Goal: Transaction & Acquisition: Purchase product/service

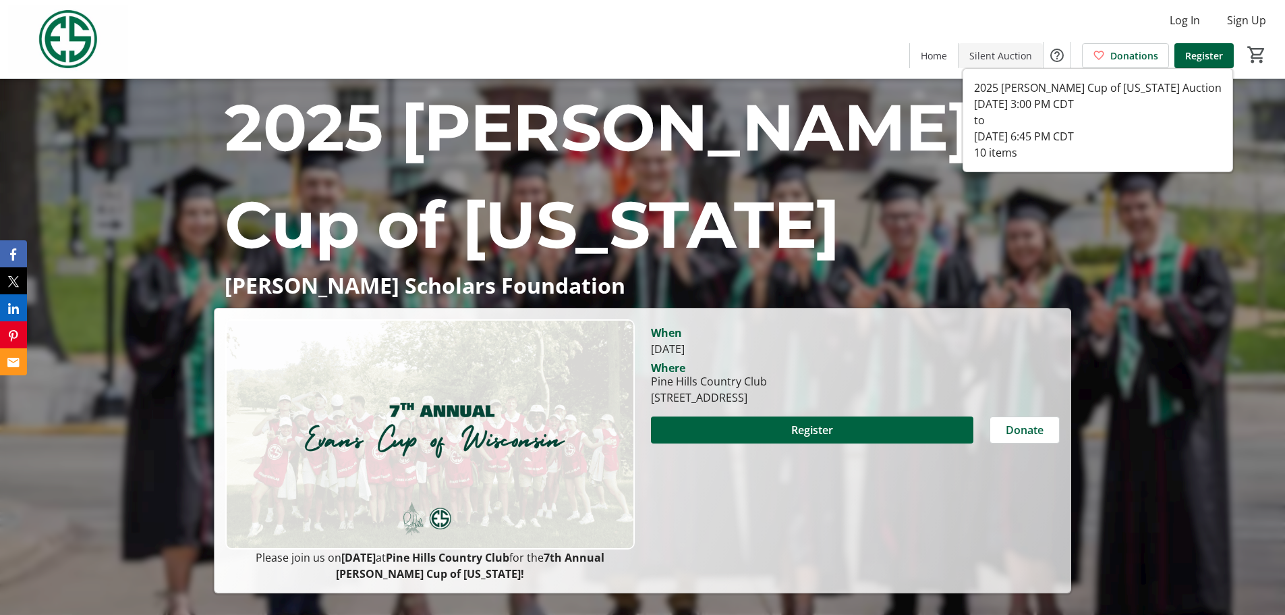
click at [1010, 53] on span "Silent Auction" at bounding box center [1000, 56] width 63 height 14
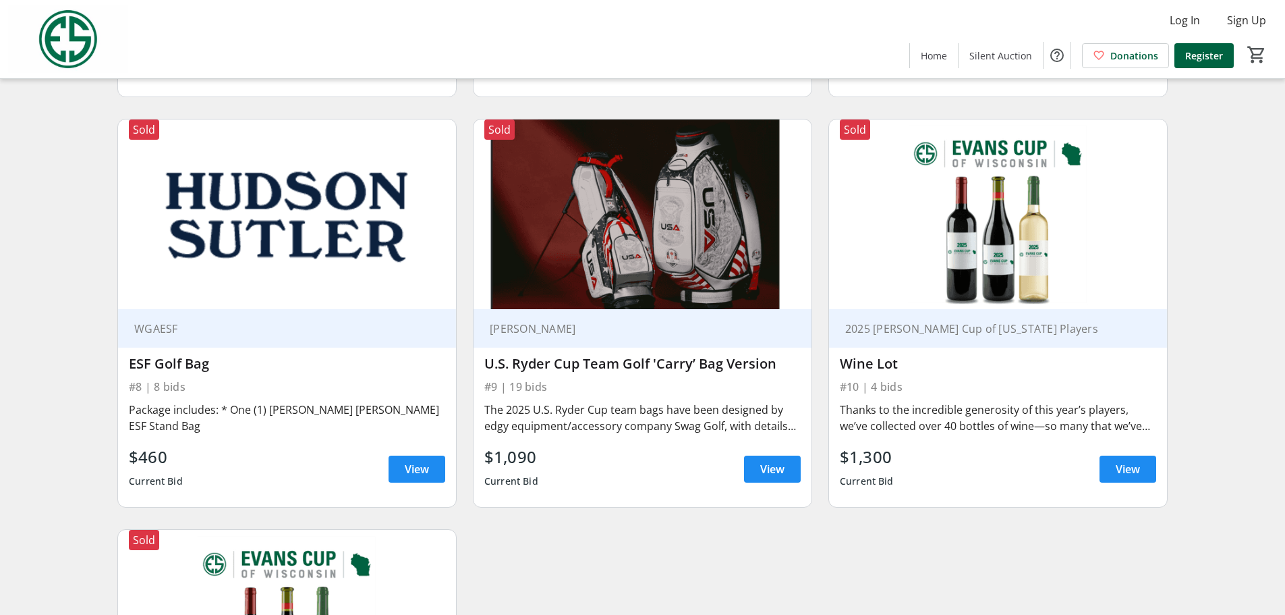
scroll to position [870, 0]
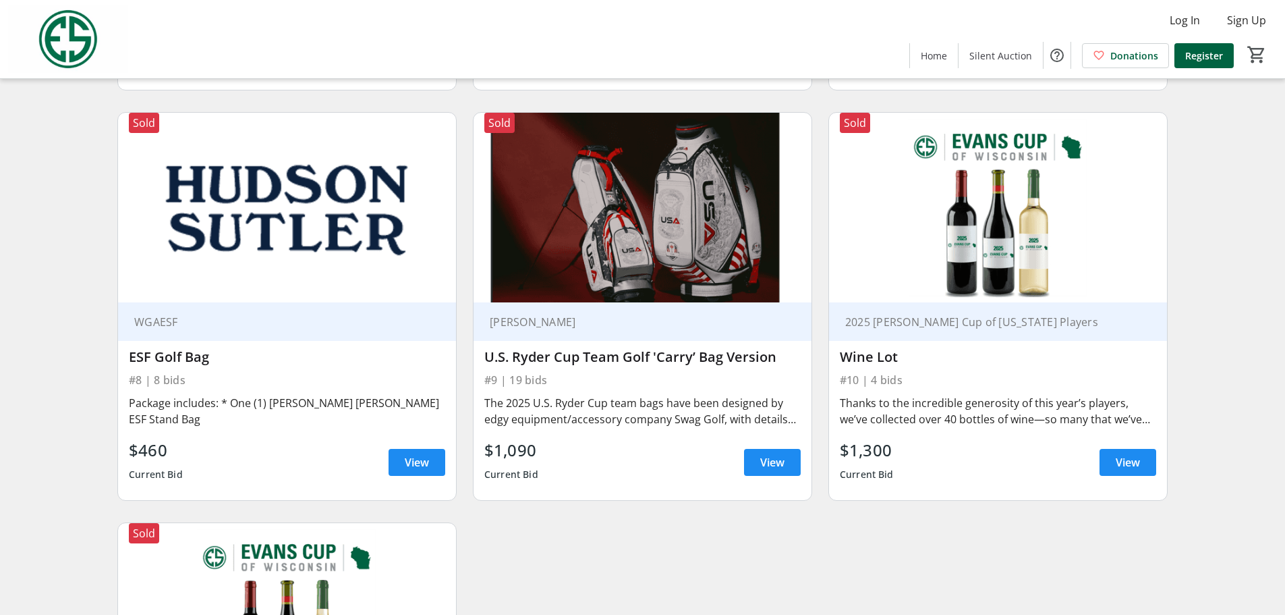
drag, startPoint x: 488, startPoint y: 358, endPoint x: 779, endPoint y: 357, distance: 290.7
click at [779, 357] on div "U.S. Ryder Cup Team Golf 'Carry’ Bag Version" at bounding box center [642, 357] width 316 height 16
copy div "U.S. Ryder Cup Team Golf 'Carry’ Bag Version"
click at [756, 460] on span at bounding box center [772, 462] width 57 height 32
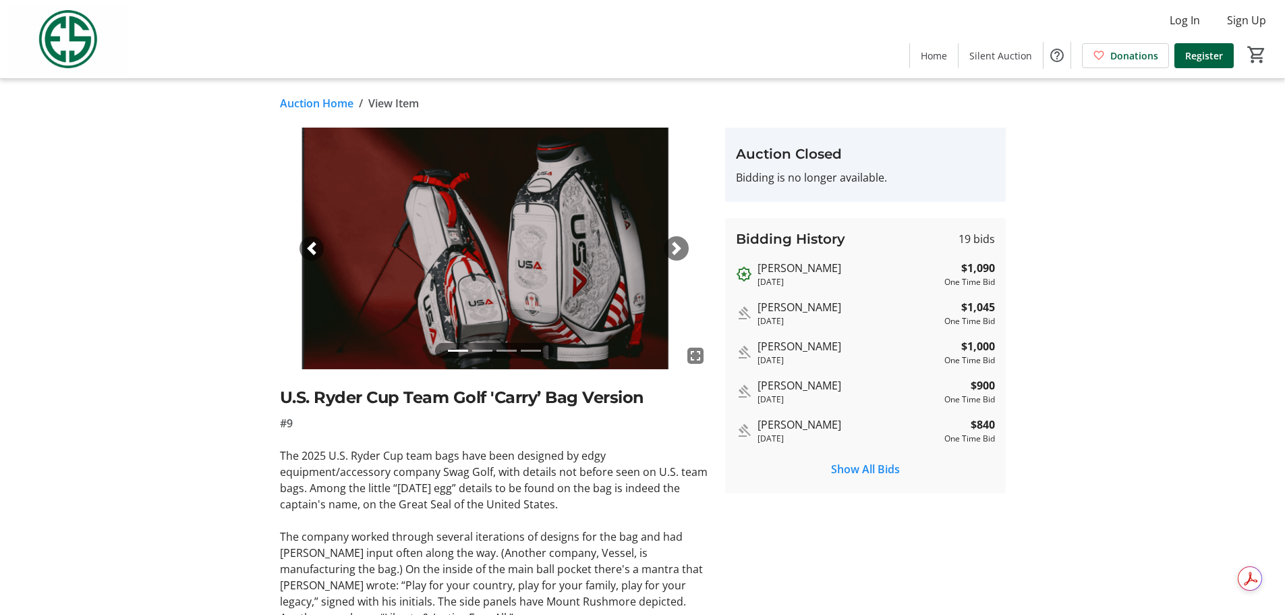
click at [328, 105] on link "Auction Home" at bounding box center [317, 103] width 74 height 16
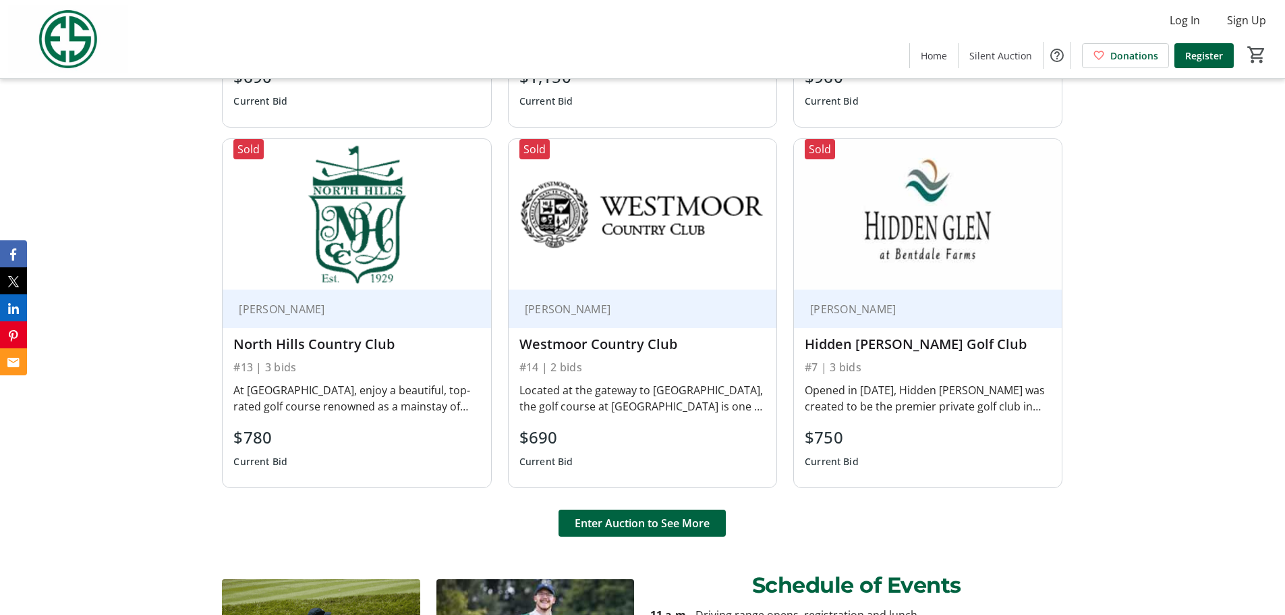
scroll to position [1821, 0]
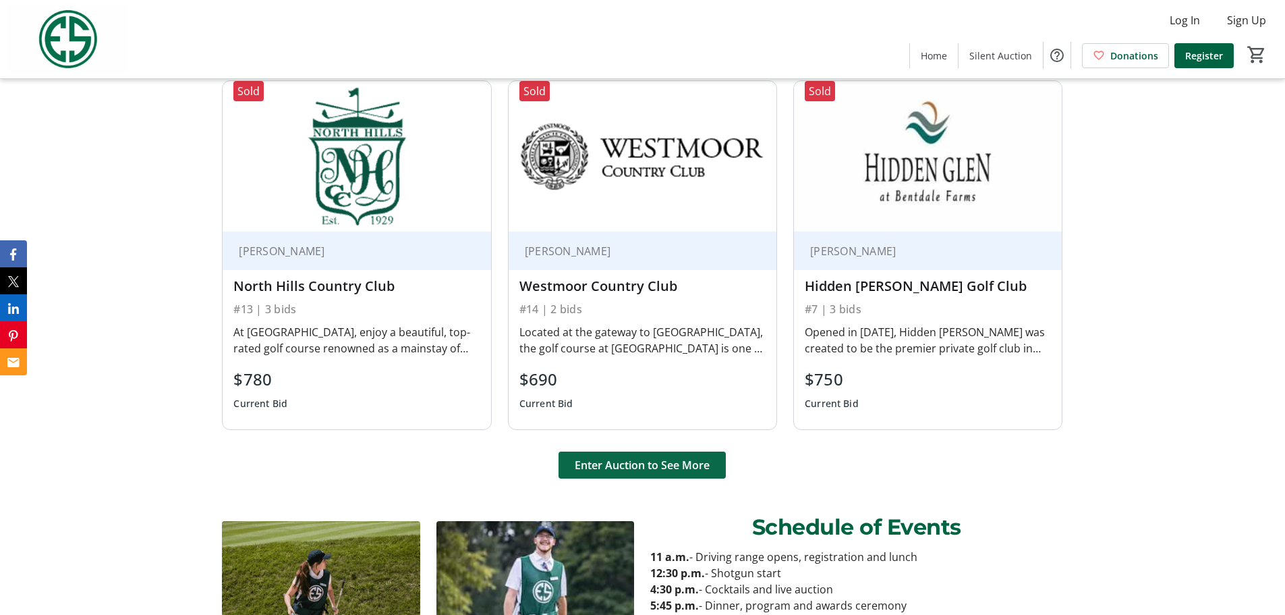
click at [670, 455] on span at bounding box center [642, 465] width 167 height 32
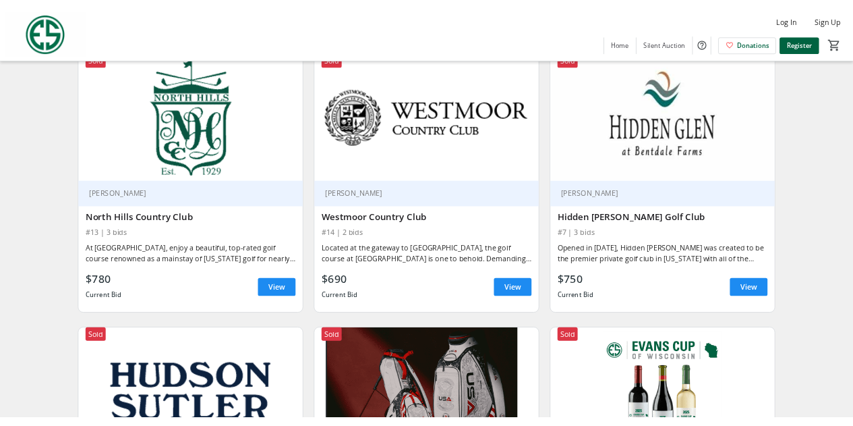
scroll to position [405, 0]
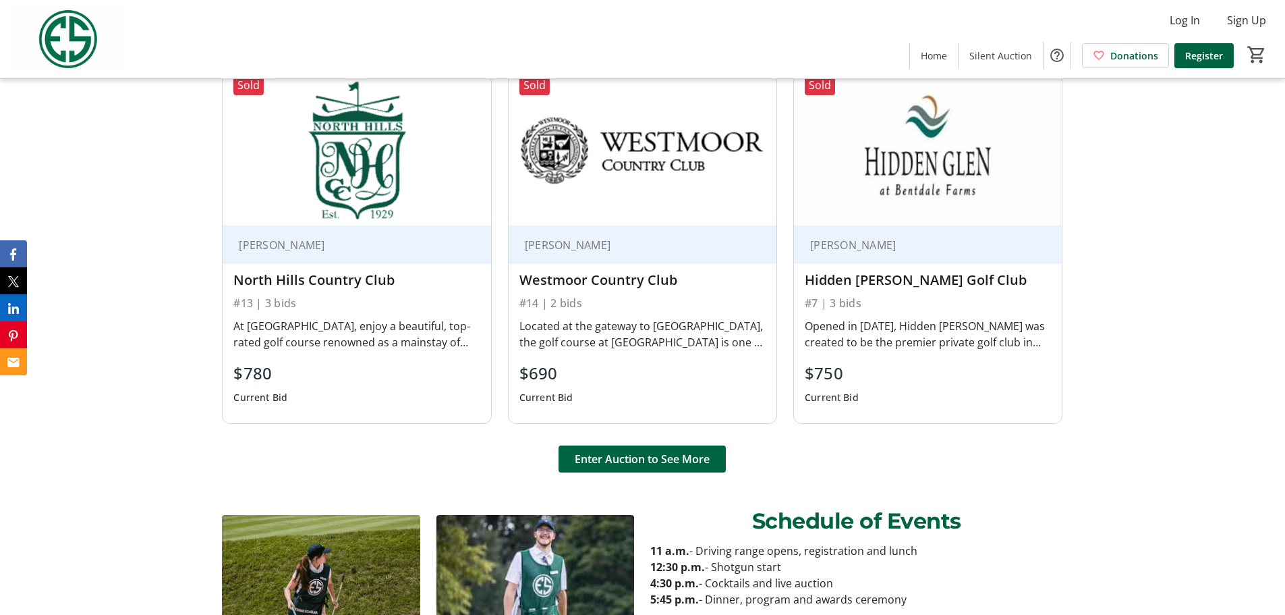
scroll to position [1852, 0]
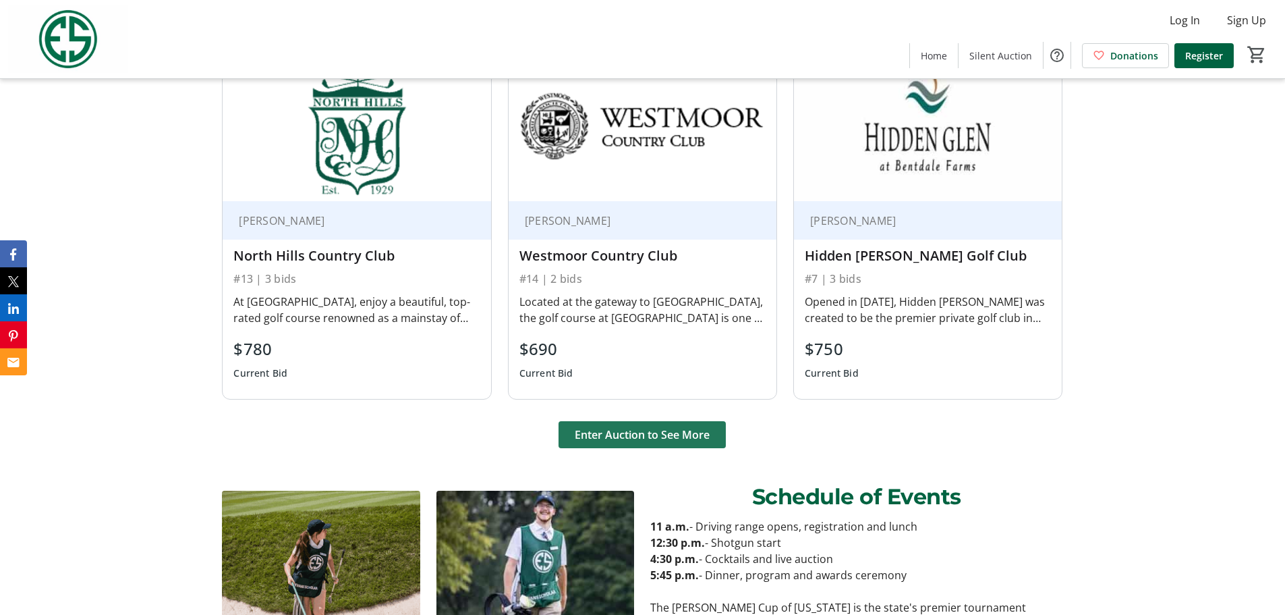
click at [638, 432] on span "Enter Auction to See More" at bounding box center [642, 434] width 135 height 16
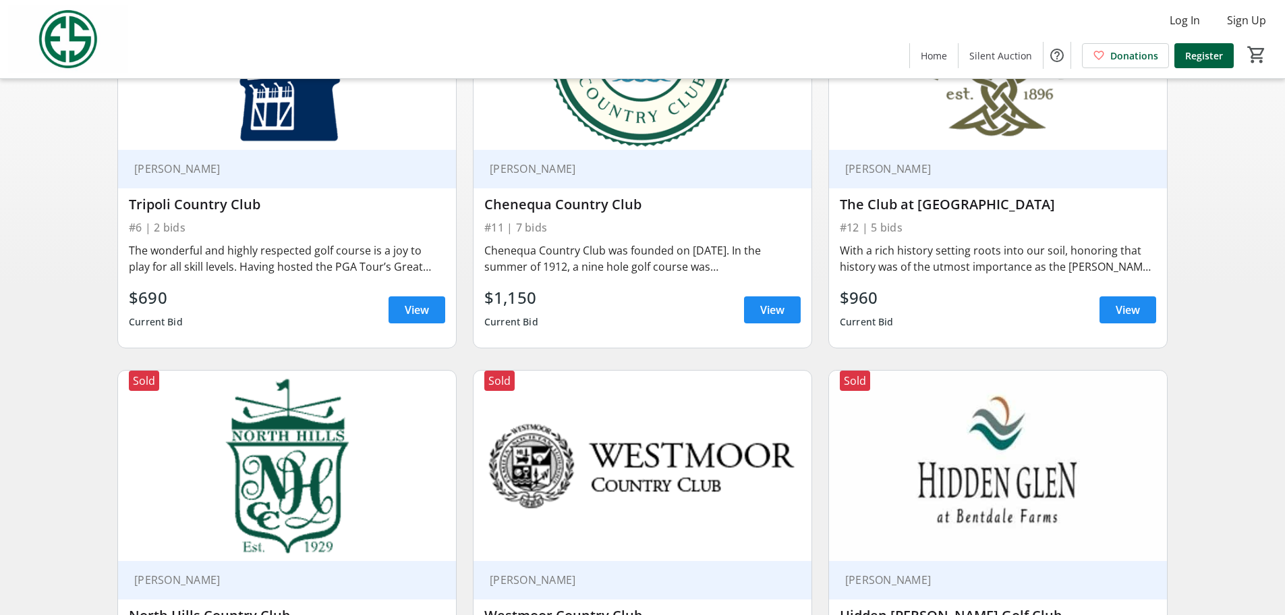
scroll to position [202, 0]
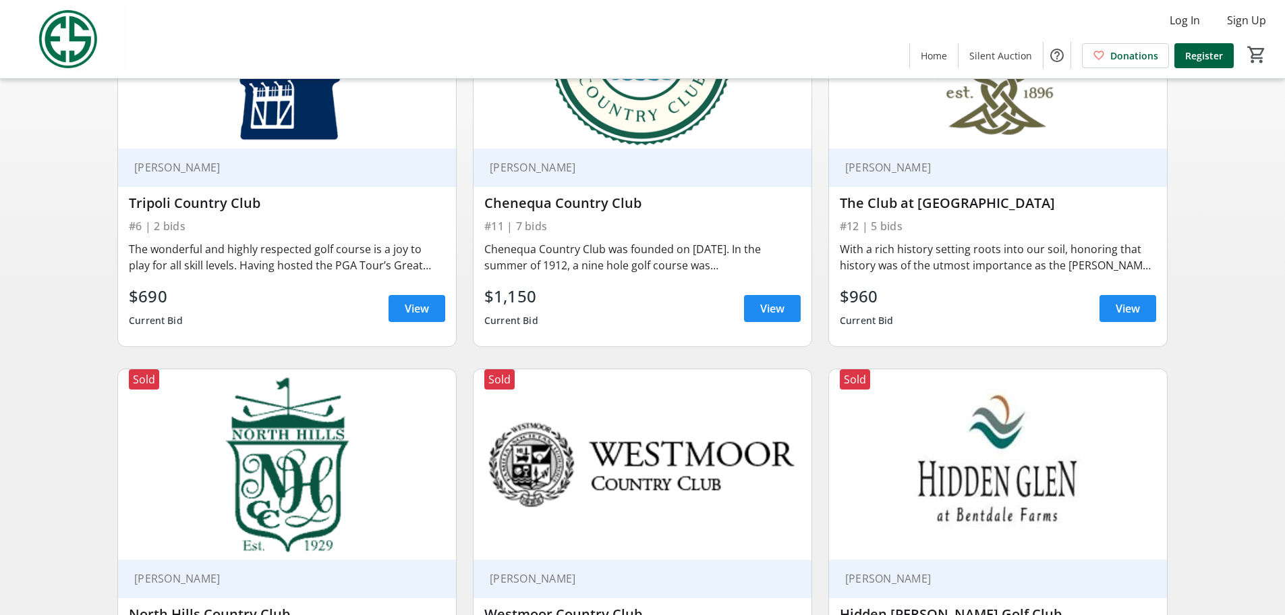
click at [815, 345] on div "Sold Tim O'Malley Chenequa Country Club #11 | 7 bids Chenequa Country Club was …" at bounding box center [642, 152] width 355 height 411
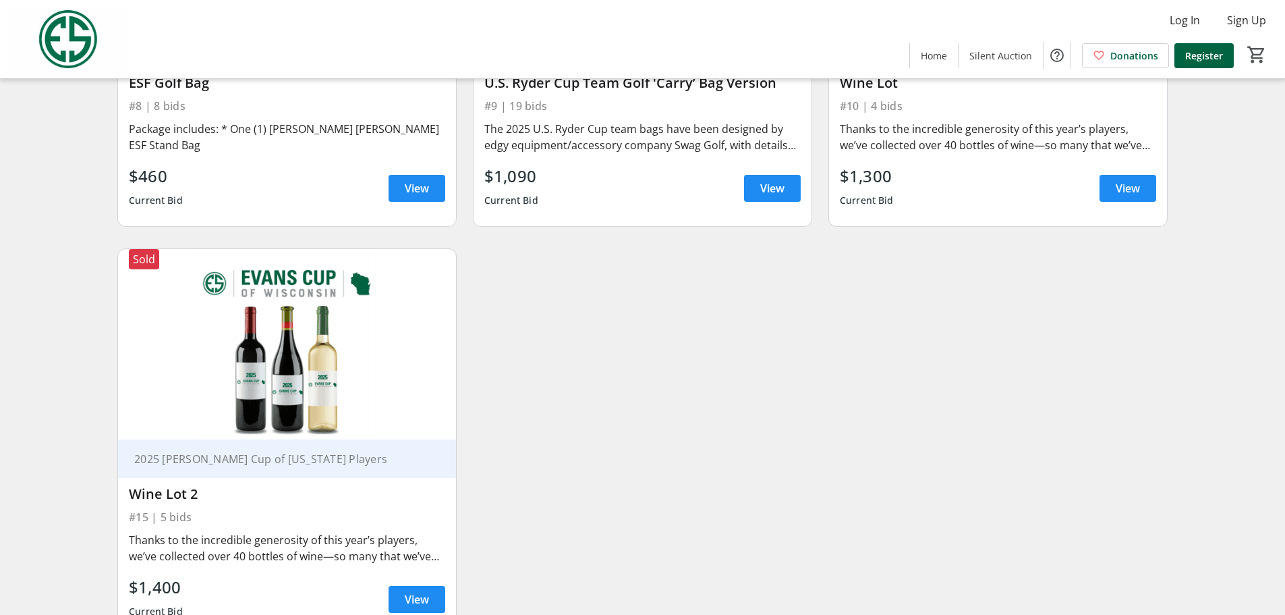
scroll to position [1147, 0]
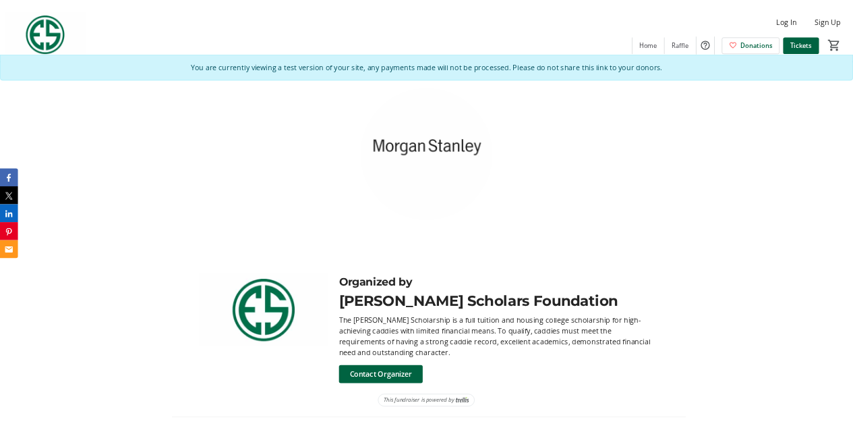
scroll to position [556, 0]
